Goal: Task Accomplishment & Management: Complete application form

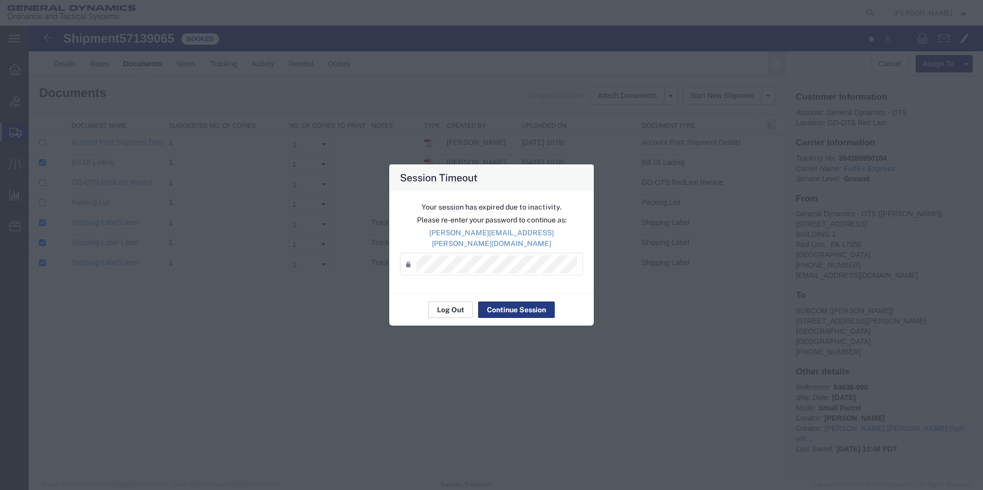
click at [456, 307] on button "Log Out" at bounding box center [450, 310] width 45 height 16
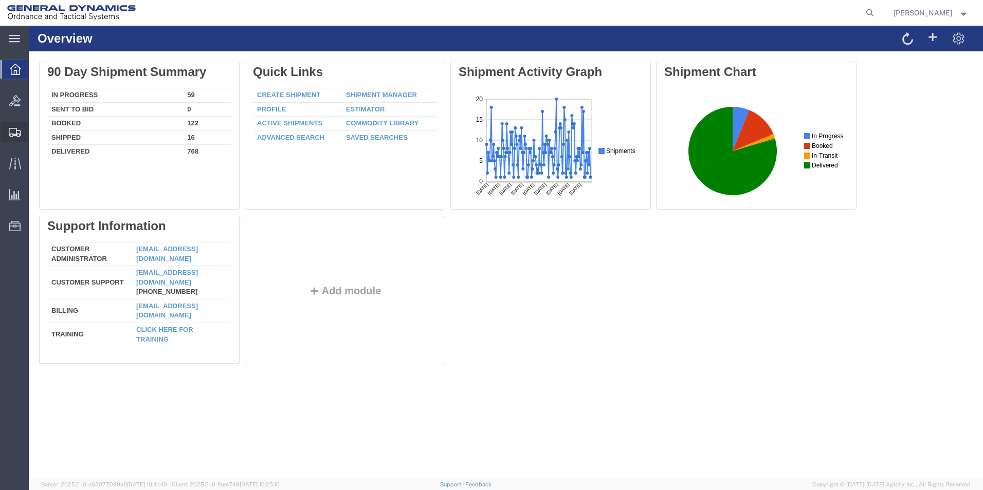
click at [0, 0] on span "Create Shipment" at bounding box center [0, 0] width 0 height 0
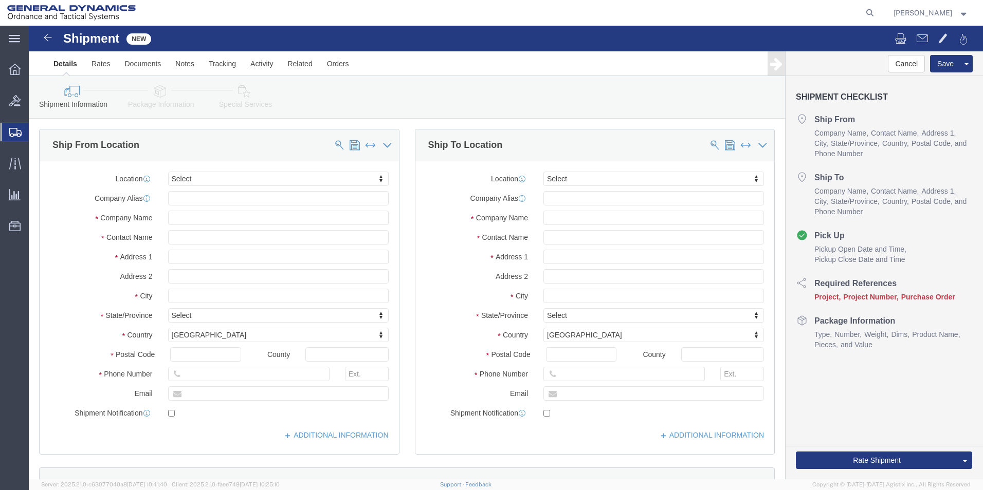
select select
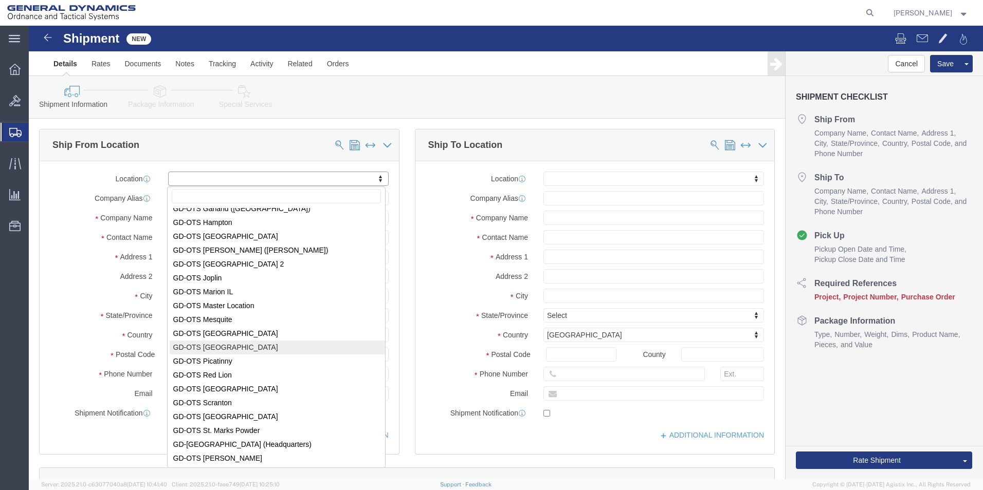
scroll to position [104, 0]
select select "310"
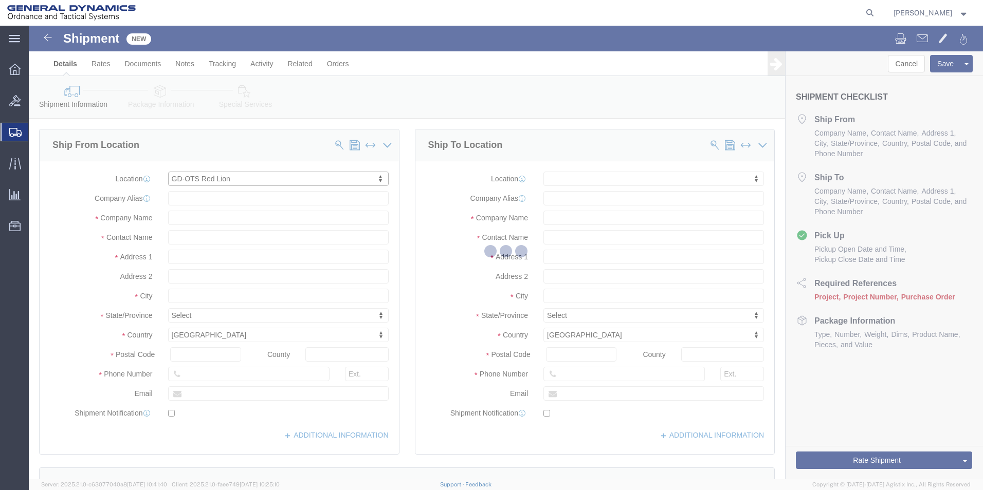
type input "[STREET_ADDRESS]"
type input "17356"
type input "[PHONE_NUMBER]"
type input "REDLPAHIG0"
type input "General Dynamics - OTS"
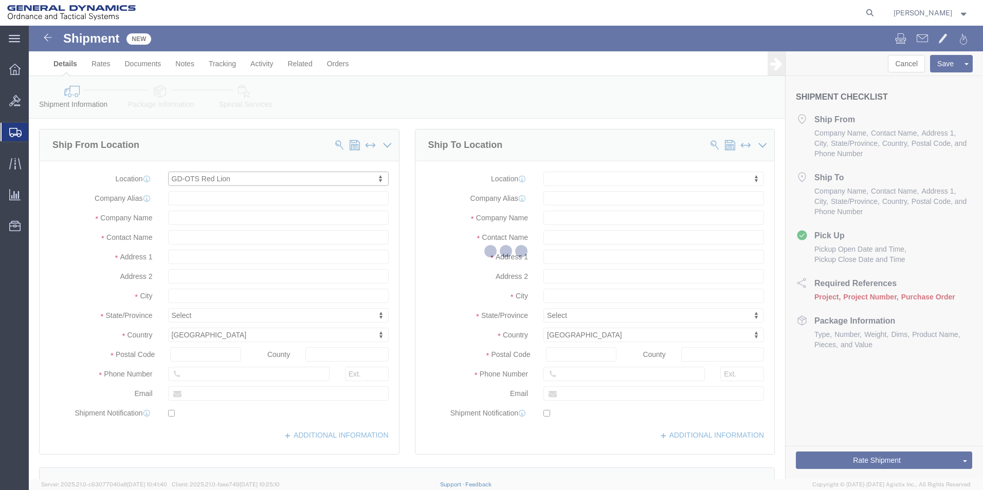
type input "Red Lion"
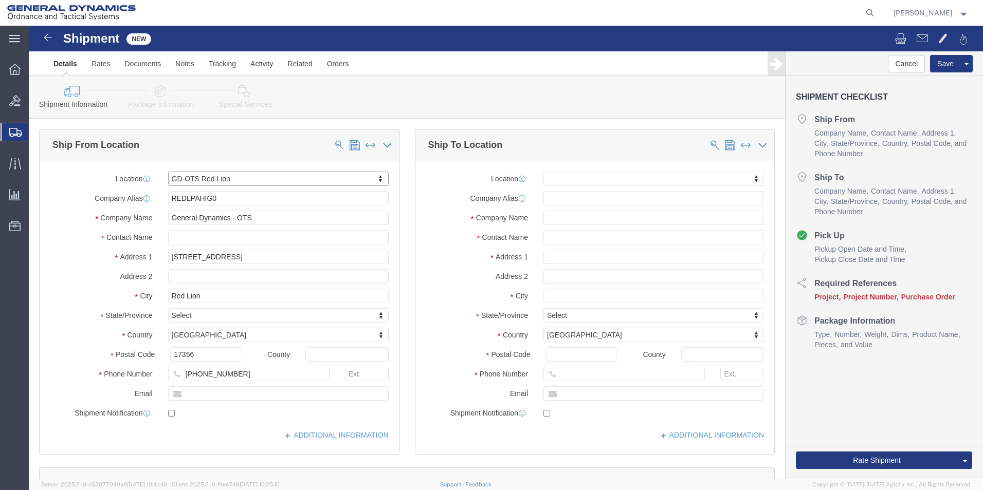
select select "PA"
drag, startPoint x: -5, startPoint y: 148, endPoint x: 0, endPoint y: 171, distance: 24.2
click html "Shipment New Details Rates Documents Notes Tracking Activity Related Orders Can…"
click input "text"
type input "[PERSON_NAME]"
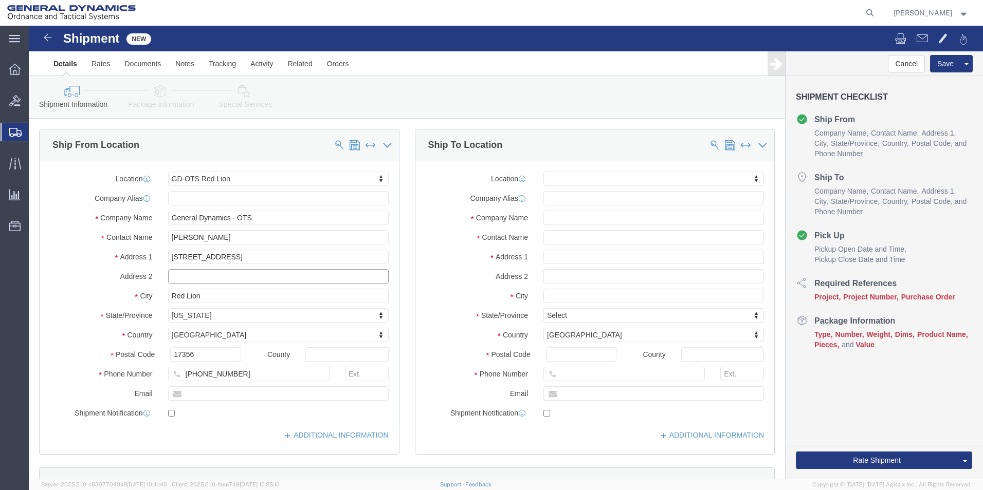
click input "text"
type input "BUILDING 1"
click input "text"
type input "[EMAIL_ADDRESS][DOMAIN_NAME]"
checkbox input "true"
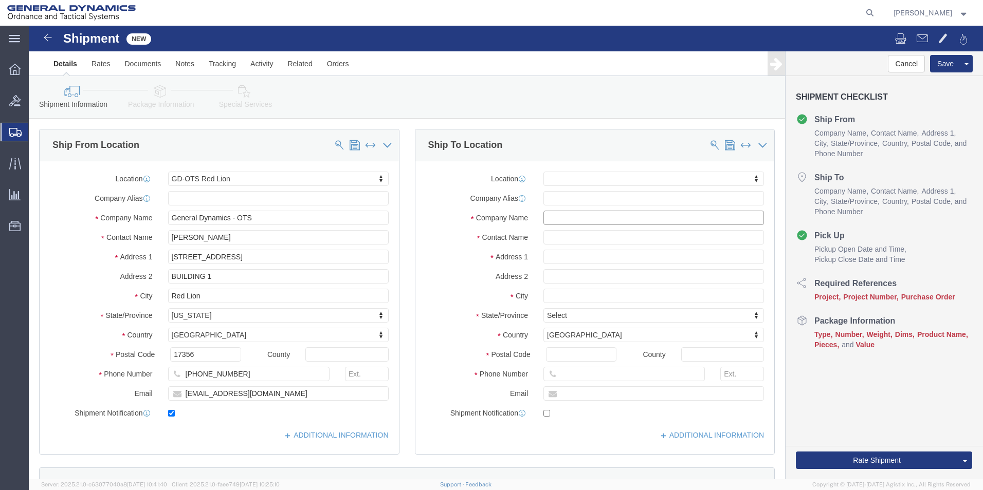
click input "text"
type input "ASML US LLC"
click input "text"
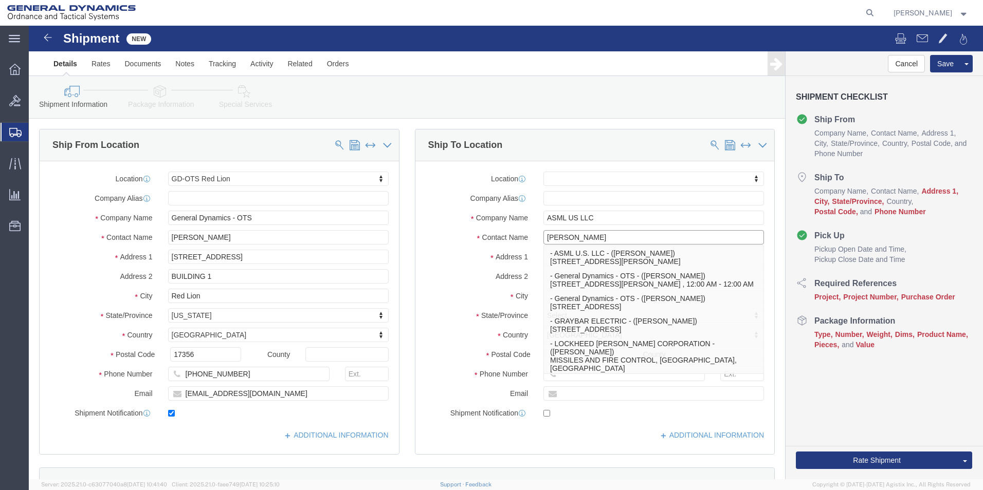
type input "[PERSON_NAME]"
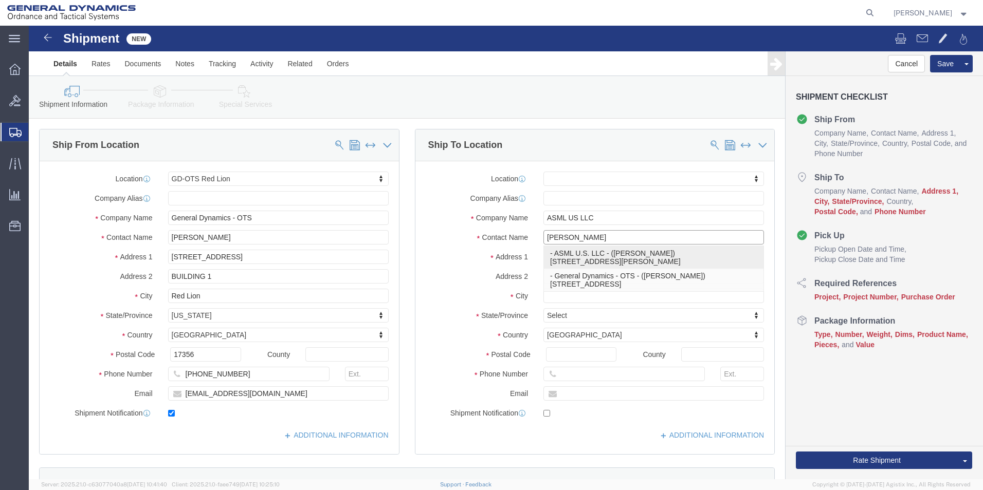
click p "- ASML U.S. LLC - ([PERSON_NAME]) [STREET_ADDRESS][PERSON_NAME]"
select select
type input "[STREET_ADDRESS][PERSON_NAME]"
type input "06470"
type input "[PHONE_NUMBER]"
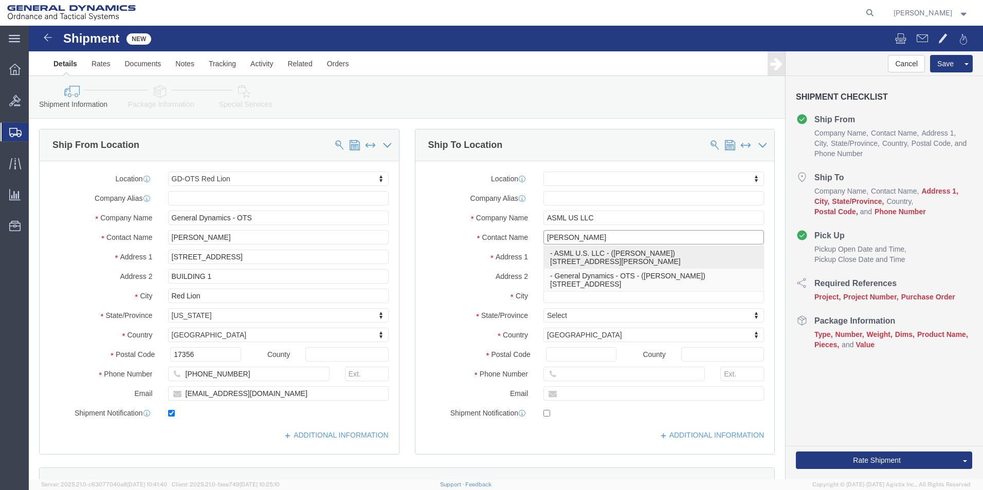
type input "ASML U.S. LLC"
type input "[PERSON_NAME]"
type input "[GEOGRAPHIC_DATA]"
select select "CT"
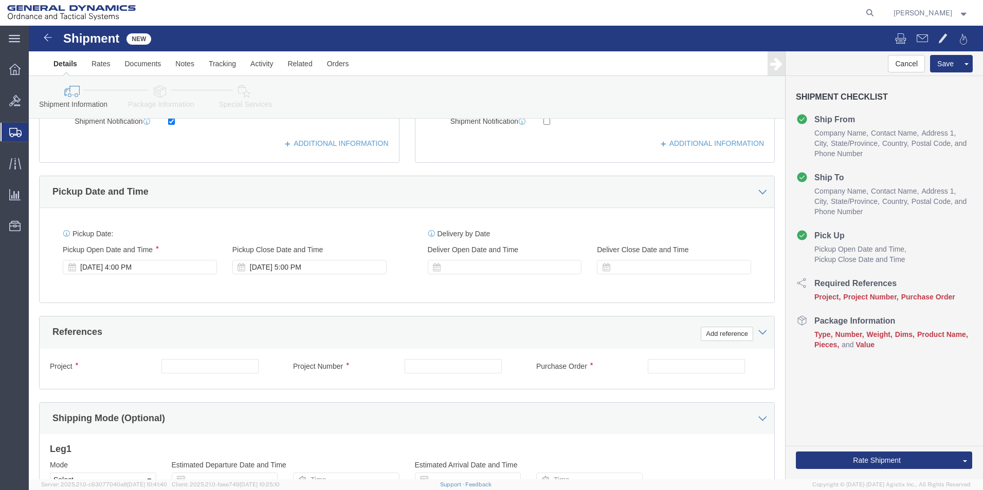
scroll to position [308, 0]
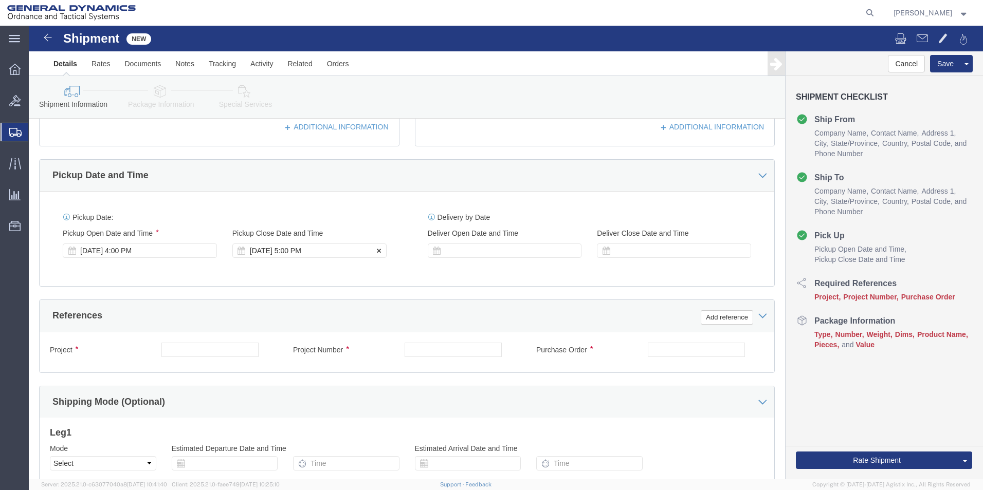
type input "[PERSON_NAME]"
click div "[DATE] 5:00 PM"
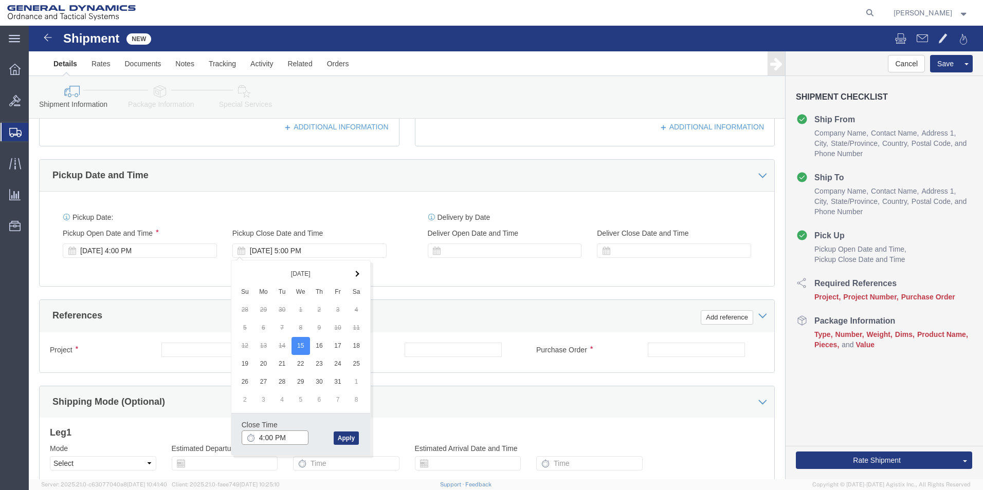
click input "4:00 PM"
type input "4:30 PM"
click button "Apply"
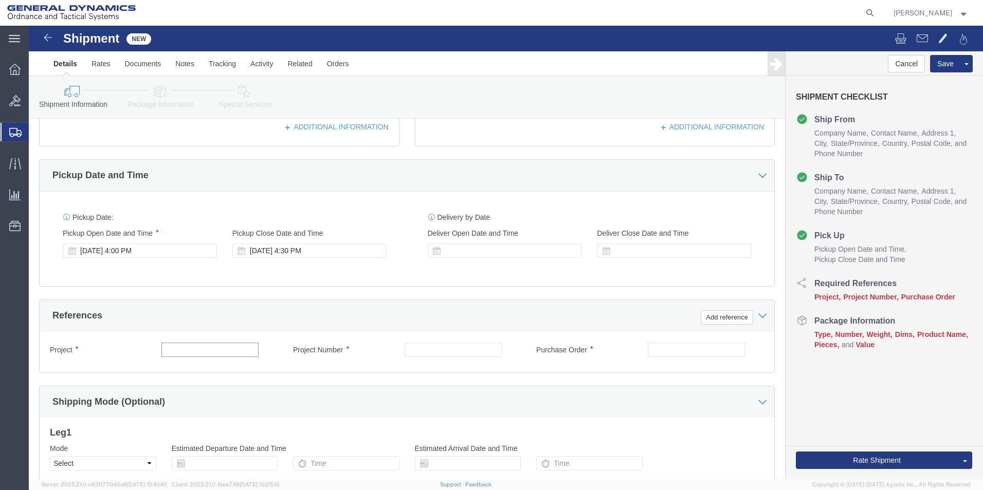
click input "text"
type input "64591"
click input "text"
type input "64591"
click input "text"
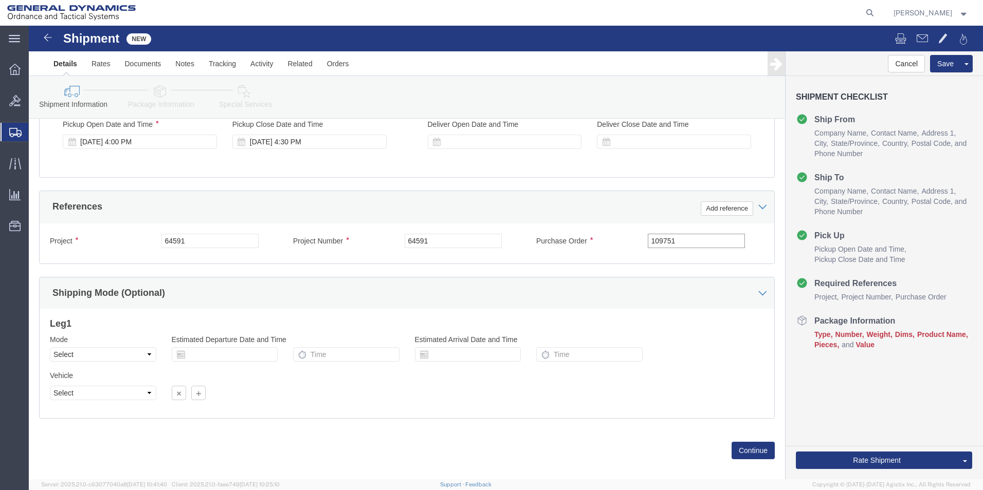
scroll to position [429, 0]
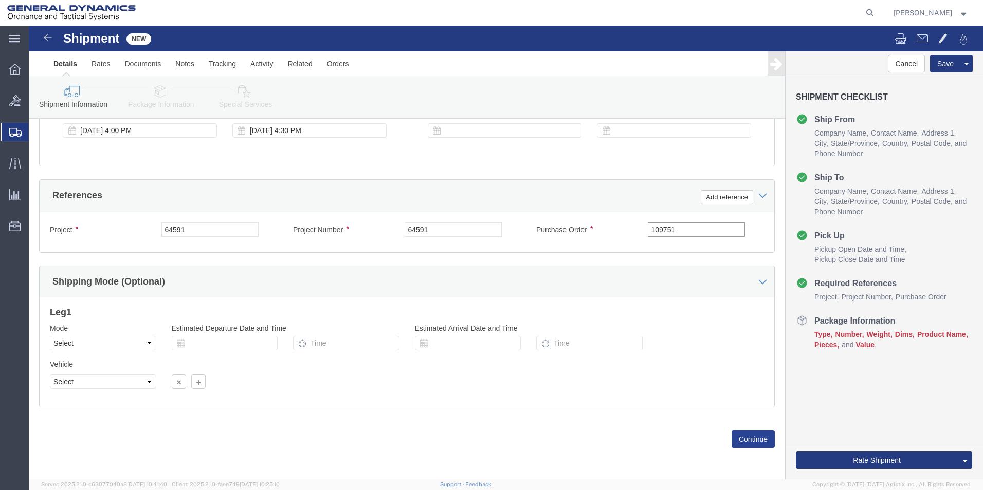
type input "109751"
click button "Continue"
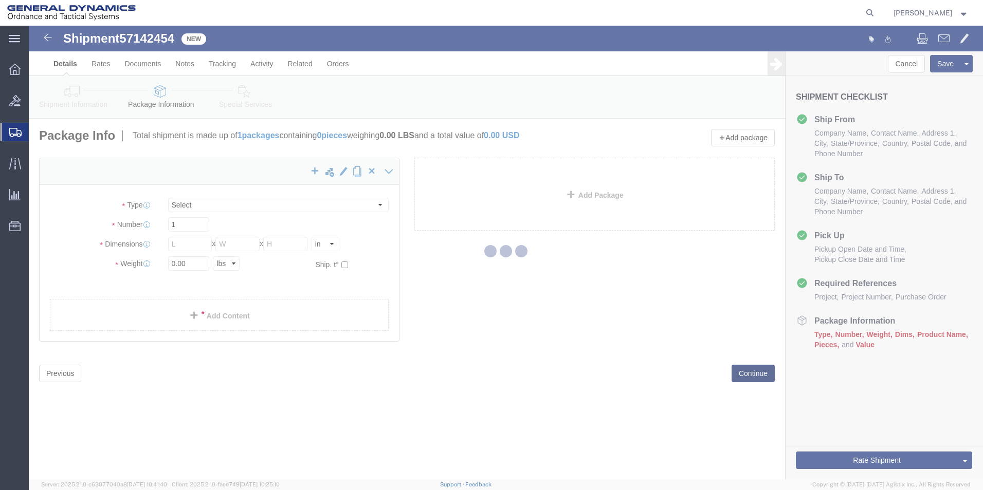
select select "CBOX"
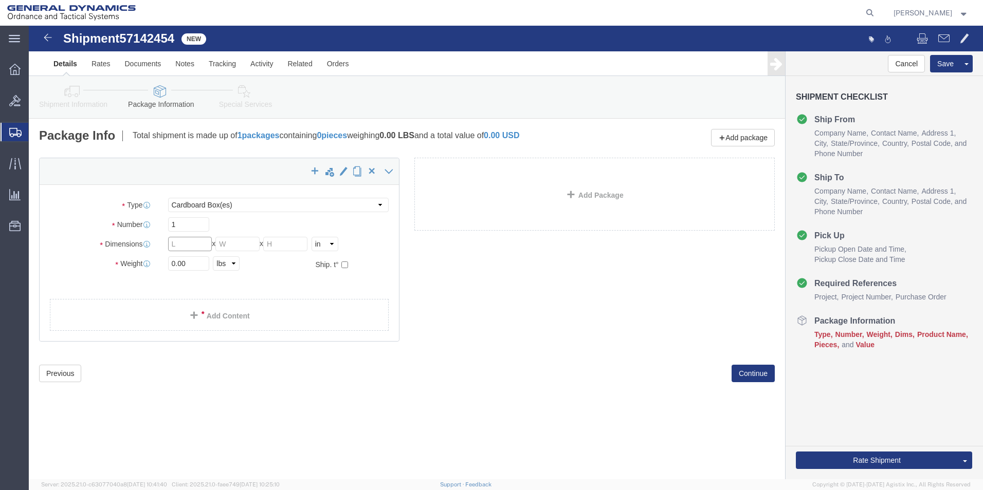
click input "text"
type input "16"
click input "text"
type input "16"
click input "text"
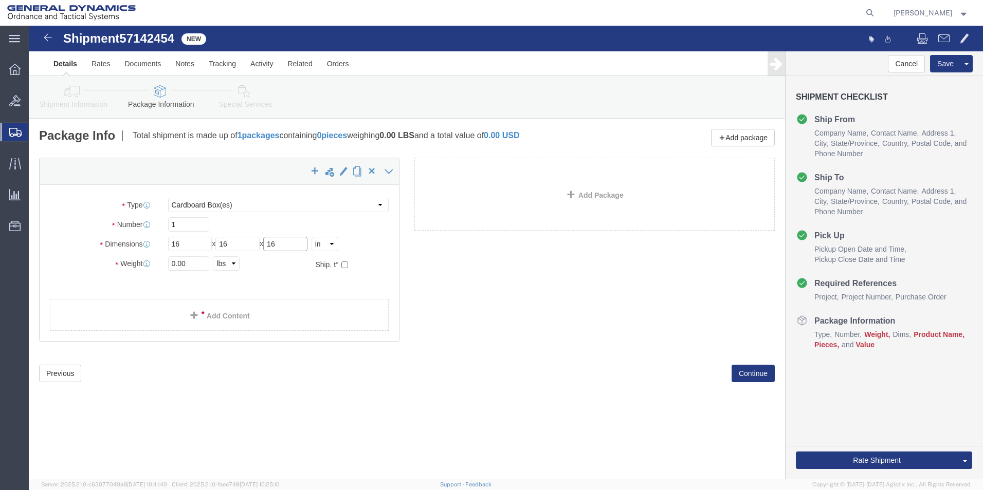
type input "16"
click input "0.00"
drag, startPoint x: 148, startPoint y: 239, endPoint x: 127, endPoint y: 242, distance: 20.8
click div "Weight 0.00 Select kgs lbs Ship. t°"
type input "19.00"
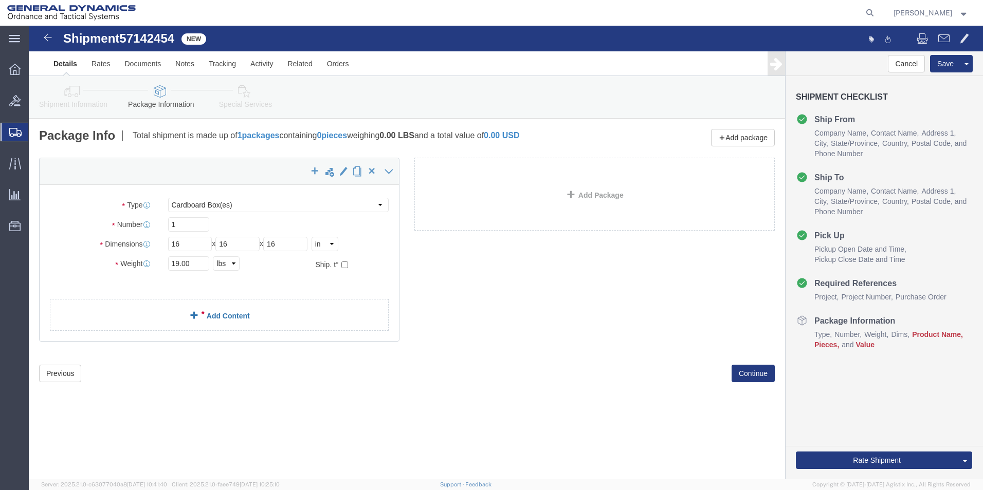
click link "Add Content"
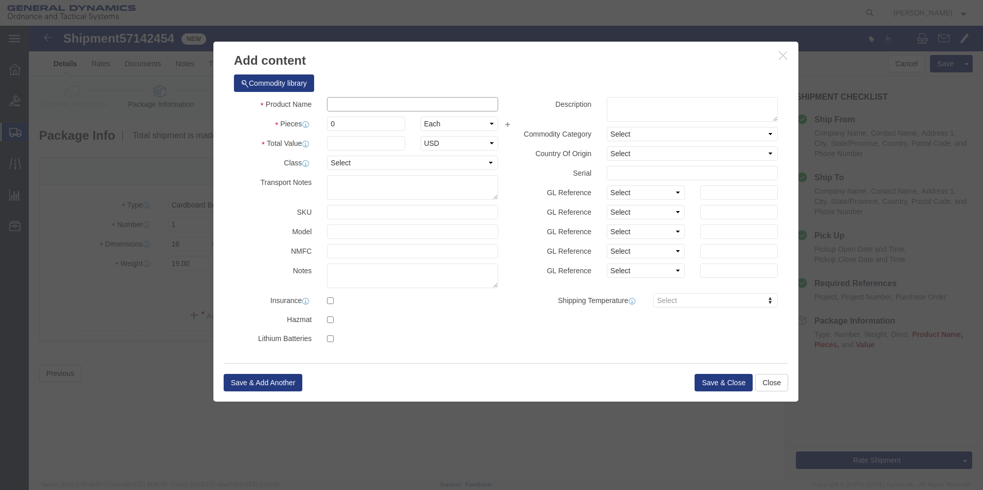
click input "text"
type input "RH NXE XY ADJUSTER BASE"
drag, startPoint x: 334, startPoint y: 99, endPoint x: 138, endPoint y: 108, distance: 196.6
click div "Add content Commodity library Product Name RH NXE XY ADJUSTER BASE RH NXE Piece…"
type input "10"
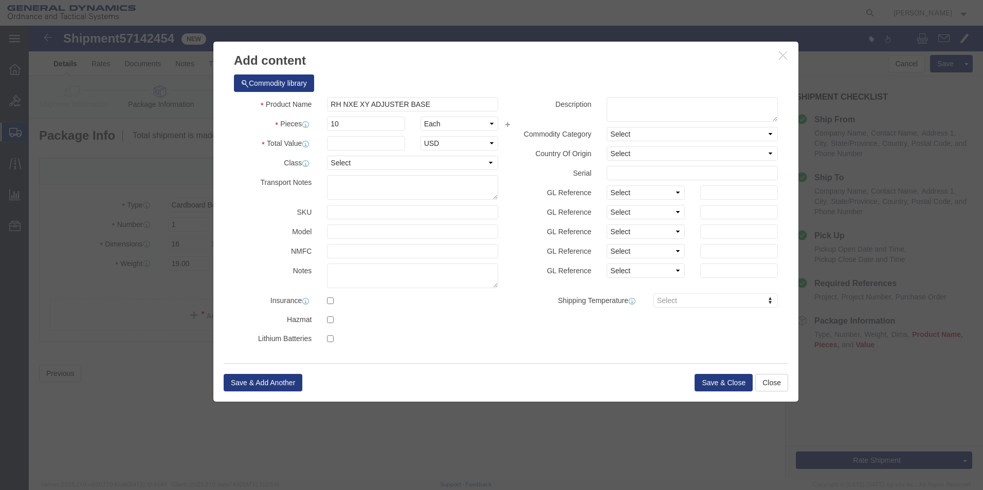
drag, startPoint x: 431, startPoint y: 38, endPoint x: 293, endPoint y: 146, distance: 175.5
click h3 "Add content"
click input "text"
type input "100"
drag, startPoint x: 548, startPoint y: 359, endPoint x: 599, endPoint y: 369, distance: 51.9
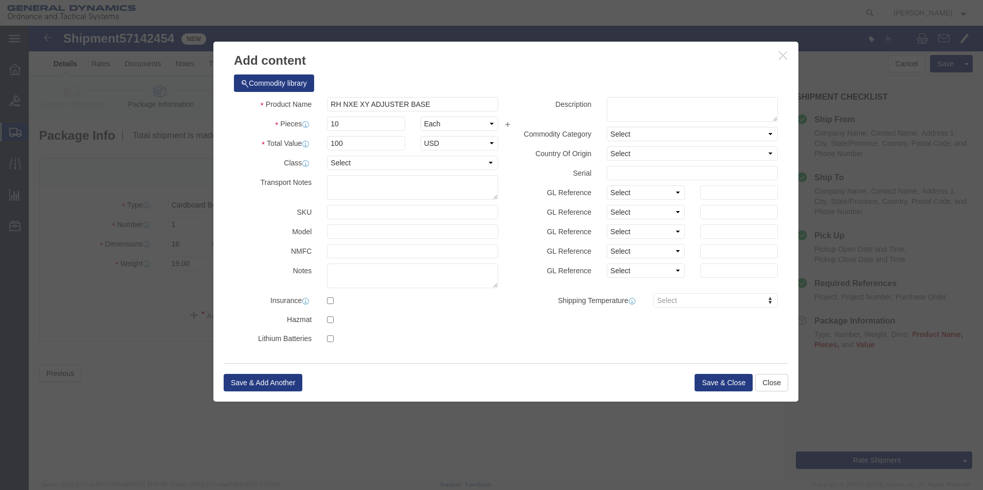
click div "Save & Add Another Save & Close Close"
click button "Save & Close"
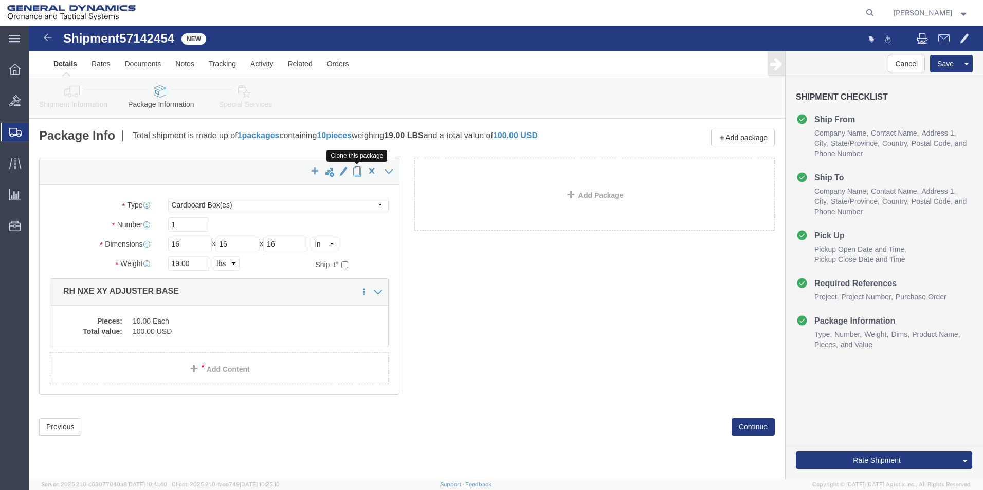
click span "button"
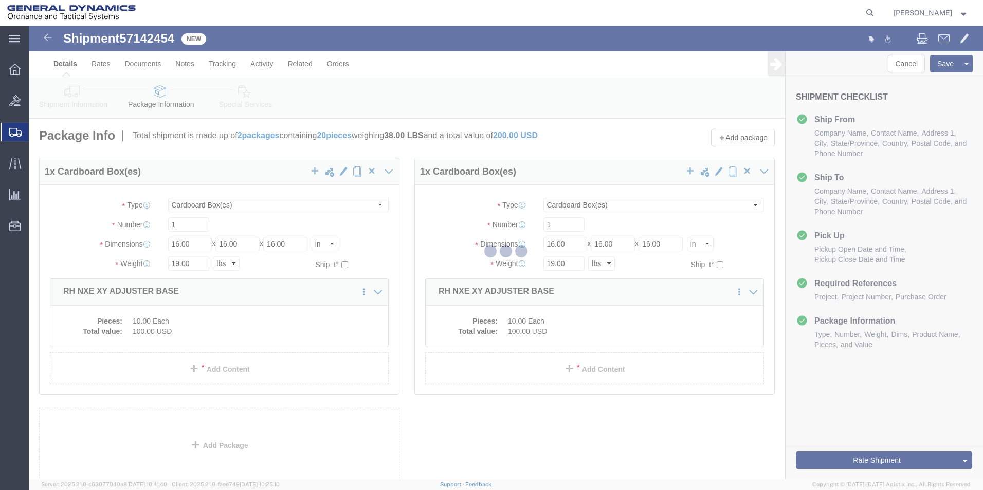
select select "CBOX"
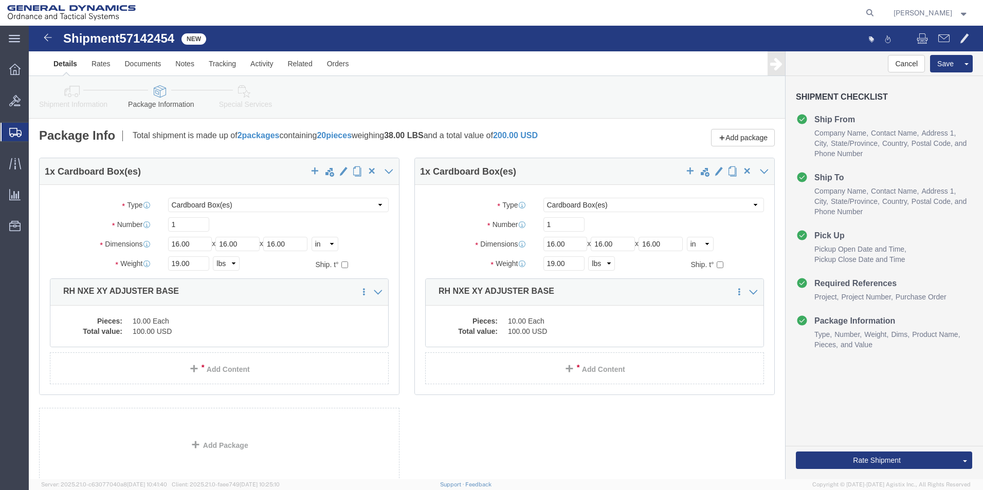
scroll to position [68, 0]
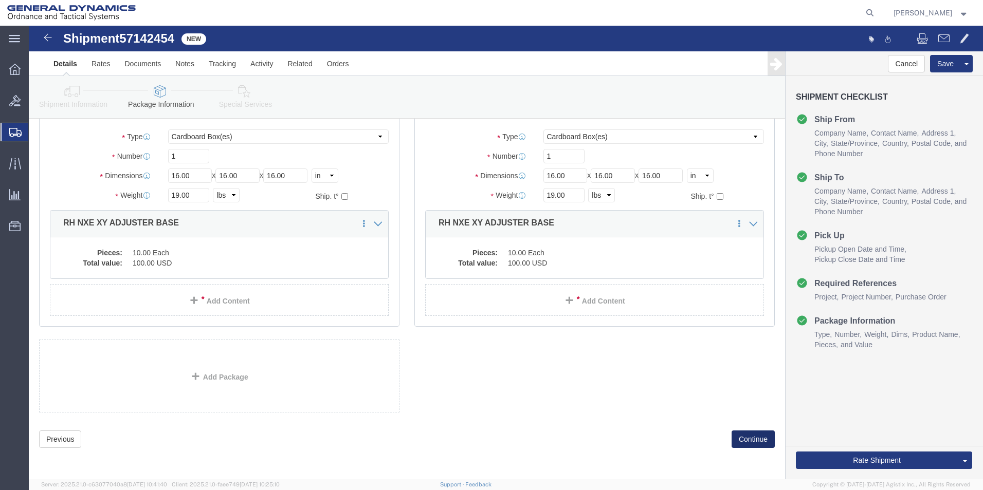
click button "Continue"
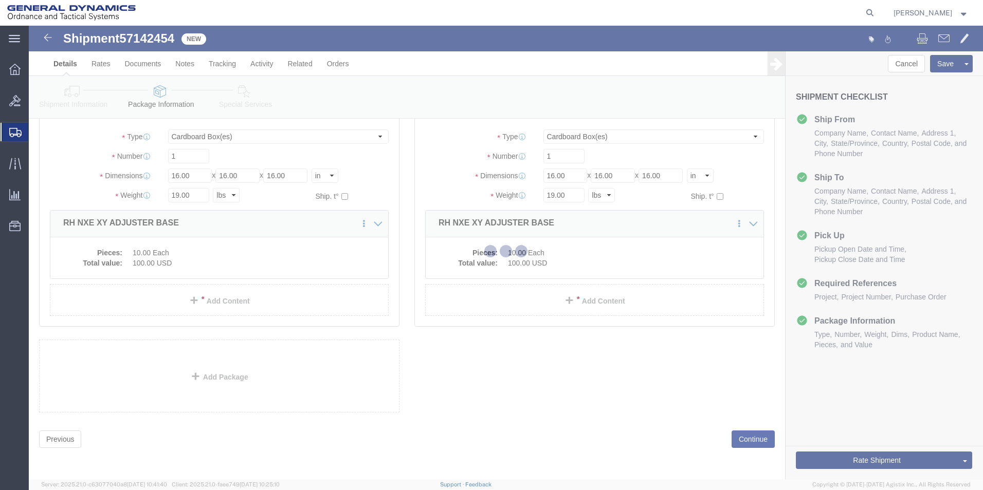
select select
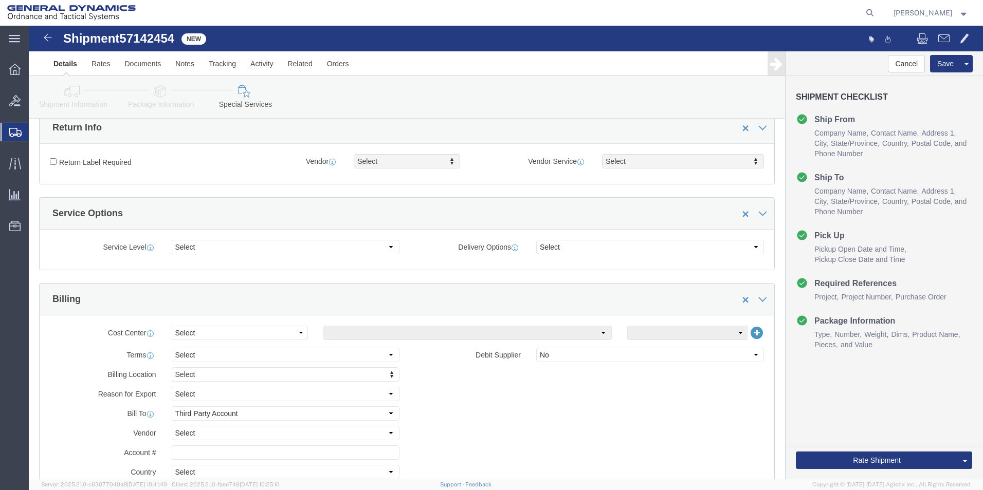
scroll to position [411, 0]
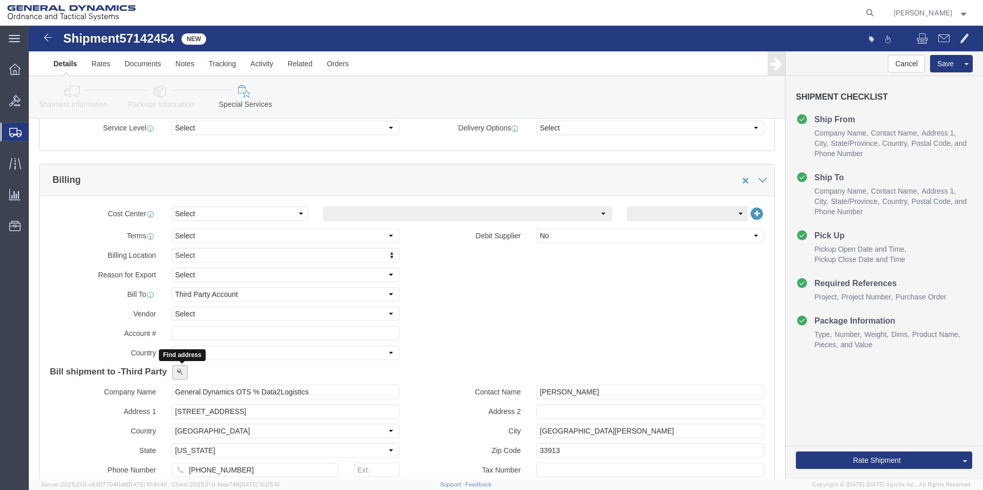
click span
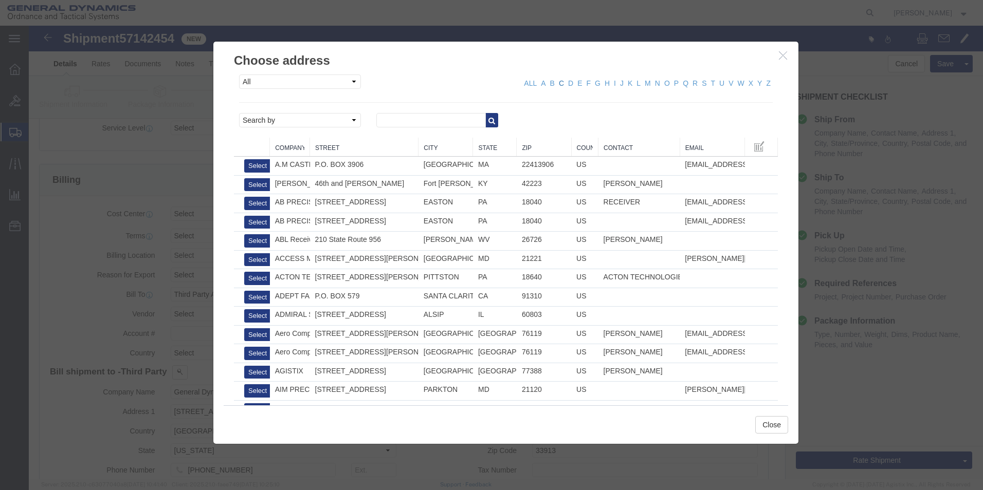
click link "C"
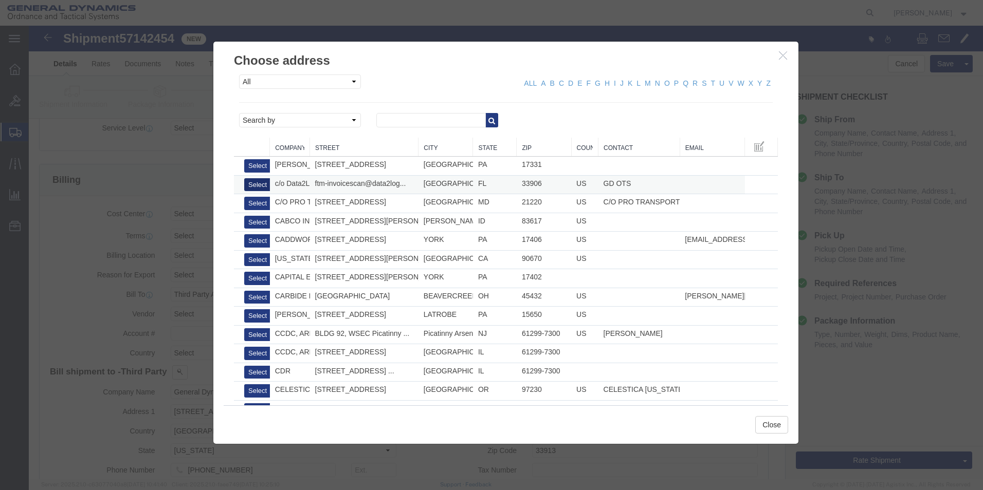
click button "Select"
type input "c/o Data2Logistics"
type input "[EMAIL_ADDRESS][DOMAIN_NAME]"
type input "[PHONE_NUMBER]"
type input "GD OTS"
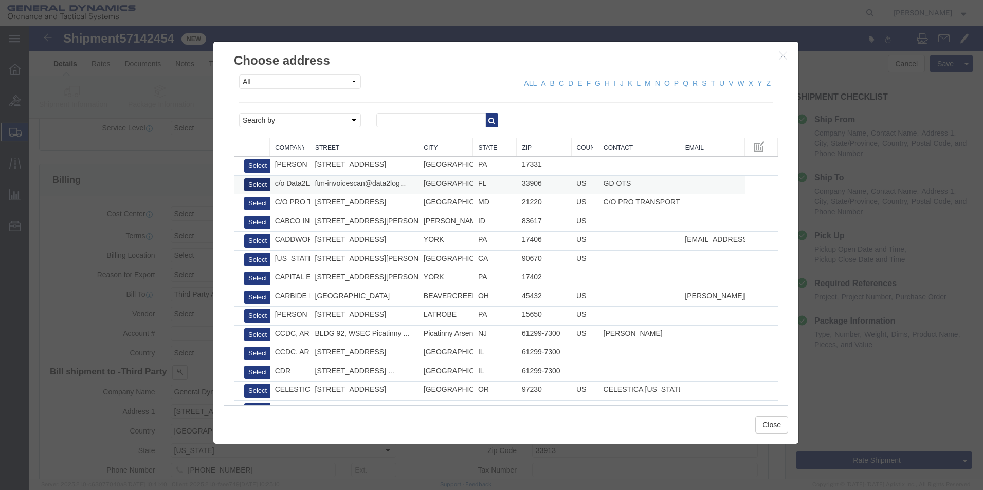
type input "P.O. Box 61050"
type input "33906"
select select "FL"
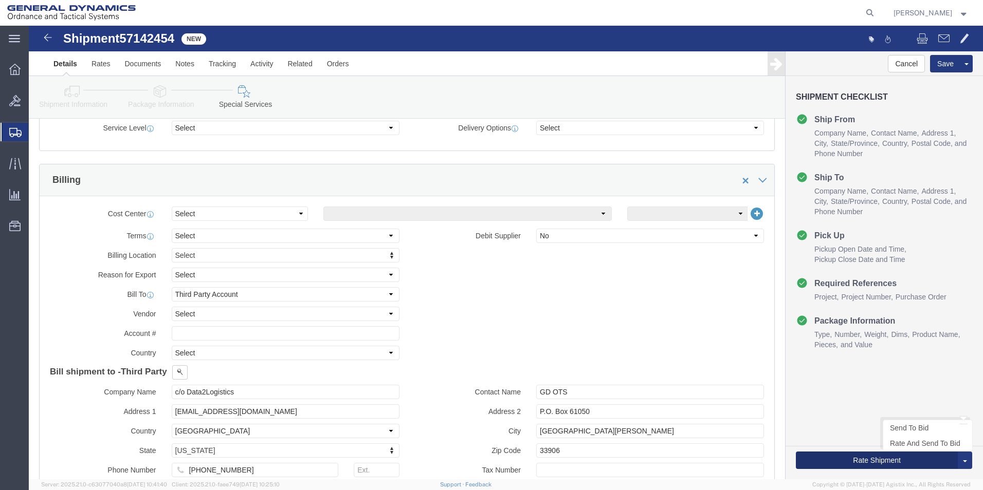
click button "Rate Shipment"
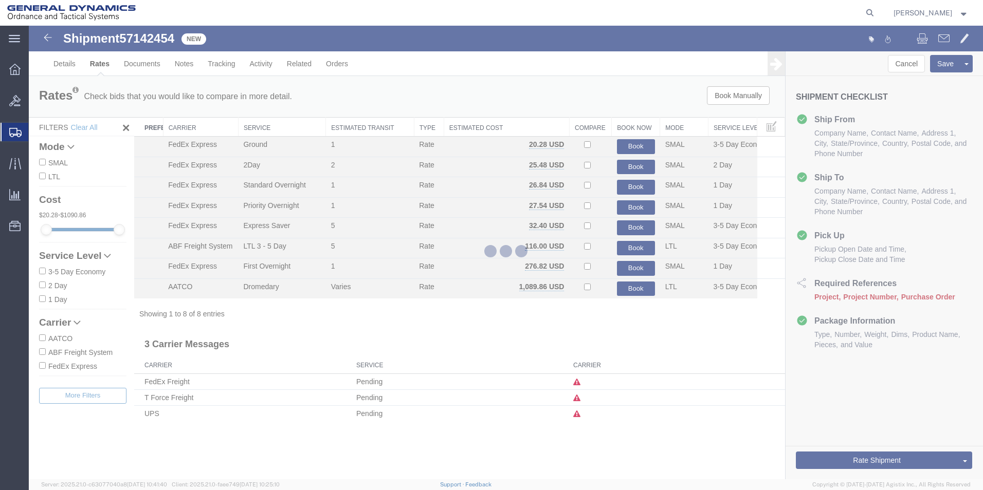
scroll to position [0, 0]
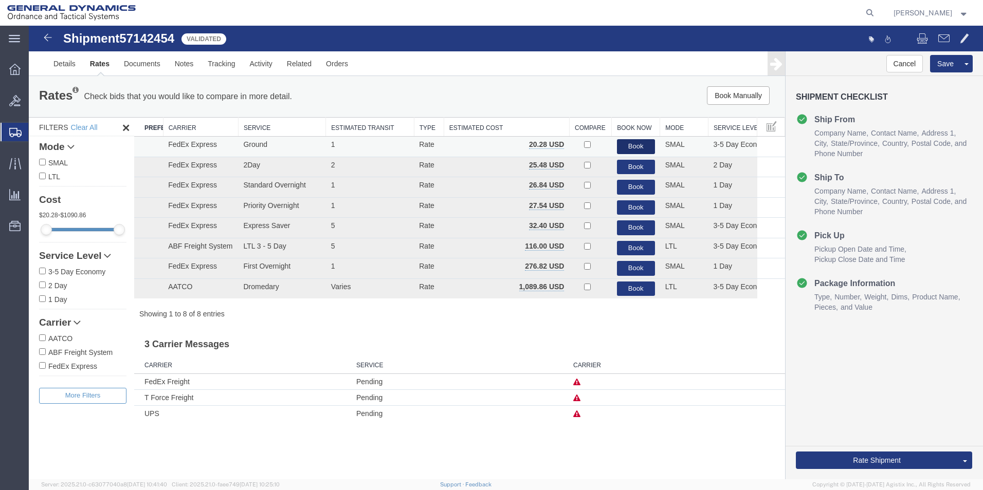
click at [638, 143] on button "Book" at bounding box center [636, 146] width 38 height 15
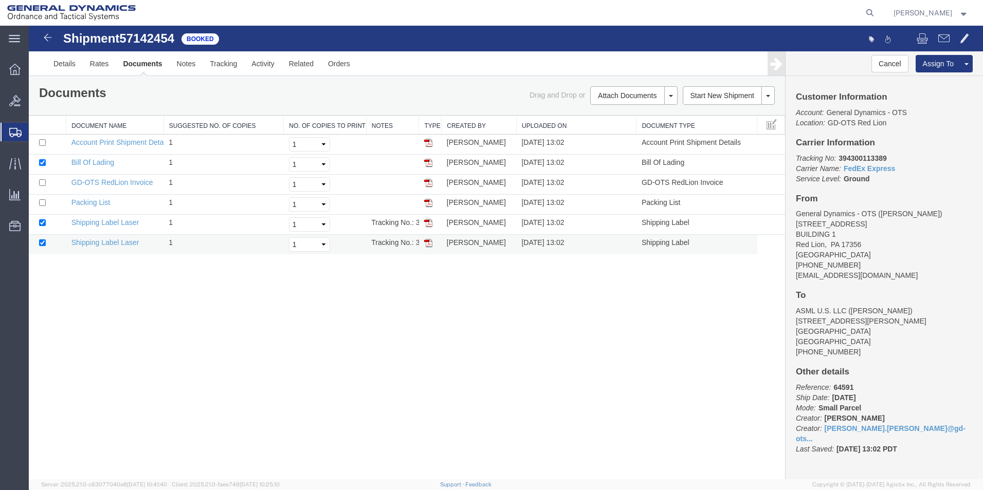
click at [425, 243] on img at bounding box center [428, 243] width 8 height 8
click at [434, 222] on td at bounding box center [430, 225] width 23 height 20
click at [426, 223] on img at bounding box center [428, 223] width 8 height 8
